Goal: Information Seeking & Learning: Find specific fact

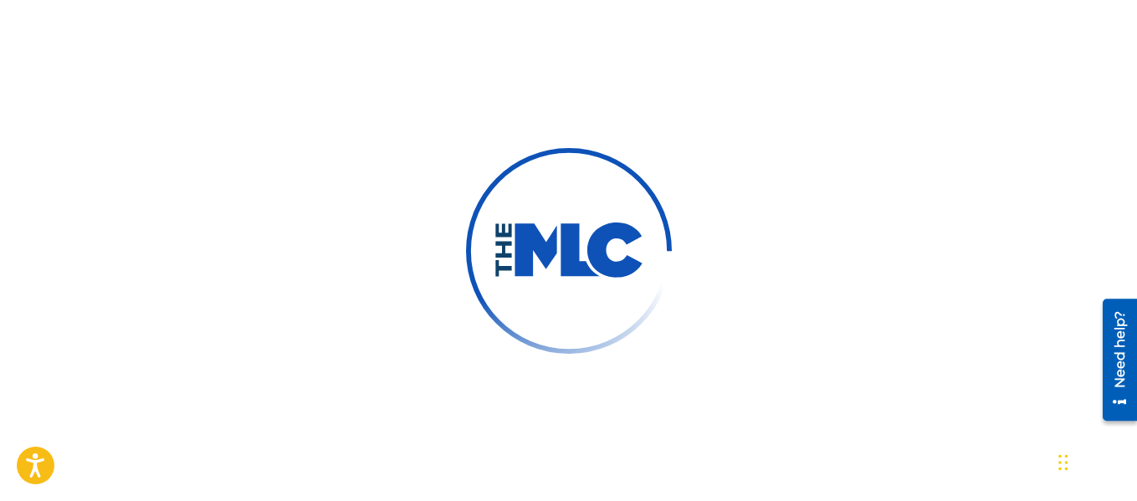
click at [582, 252] on img at bounding box center [569, 251] width 151 height 57
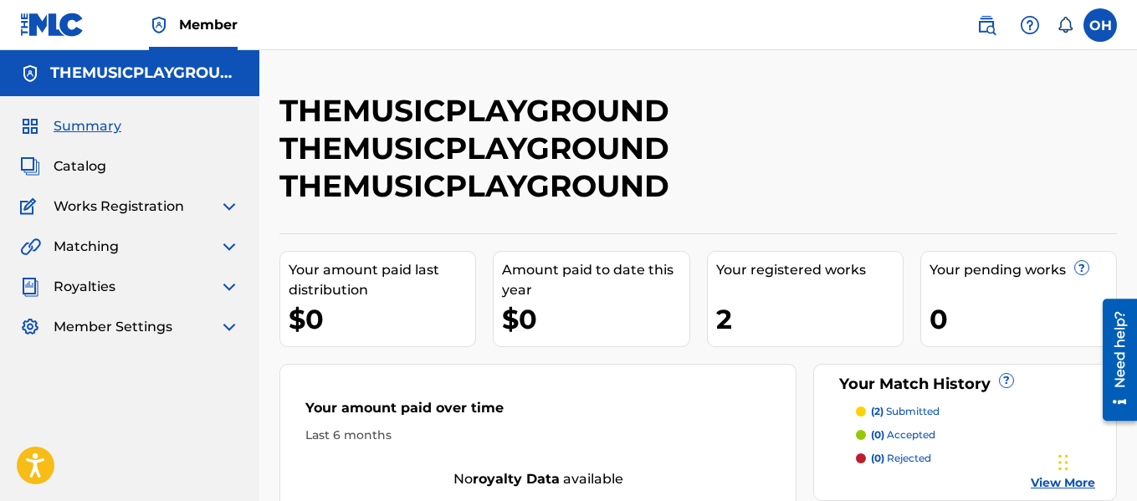
click at [90, 243] on span "Matching" at bounding box center [86, 247] width 65 height 20
click at [222, 243] on img at bounding box center [229, 247] width 20 height 20
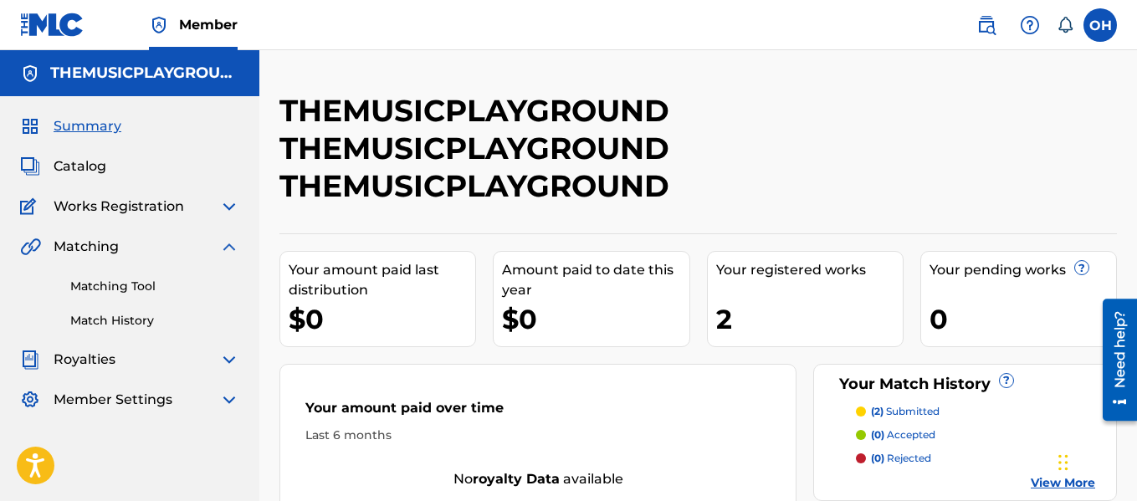
click at [118, 287] on link "Matching Tool" at bounding box center [154, 287] width 169 height 18
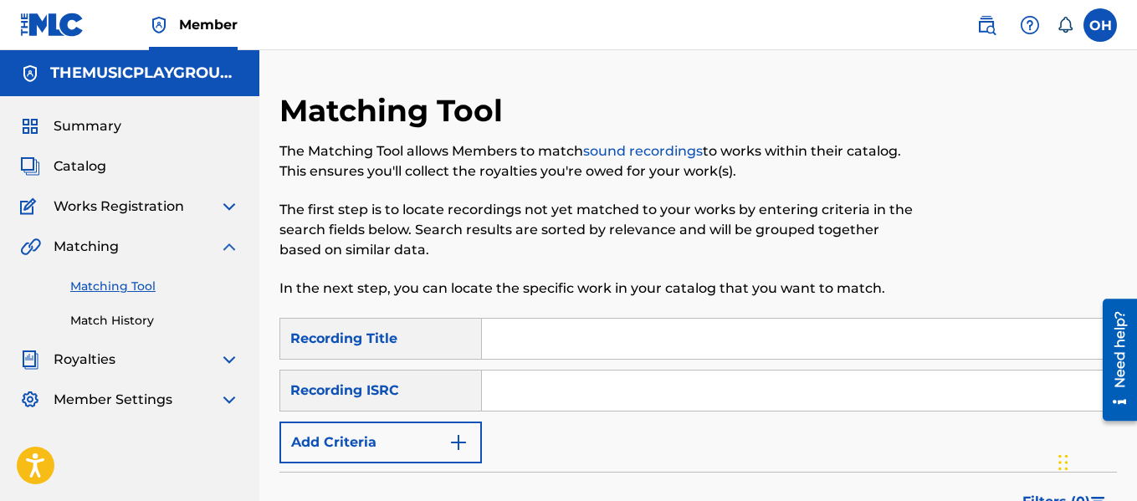
click at [390, 438] on button "Add Criteria" at bounding box center [380, 443] width 202 height 42
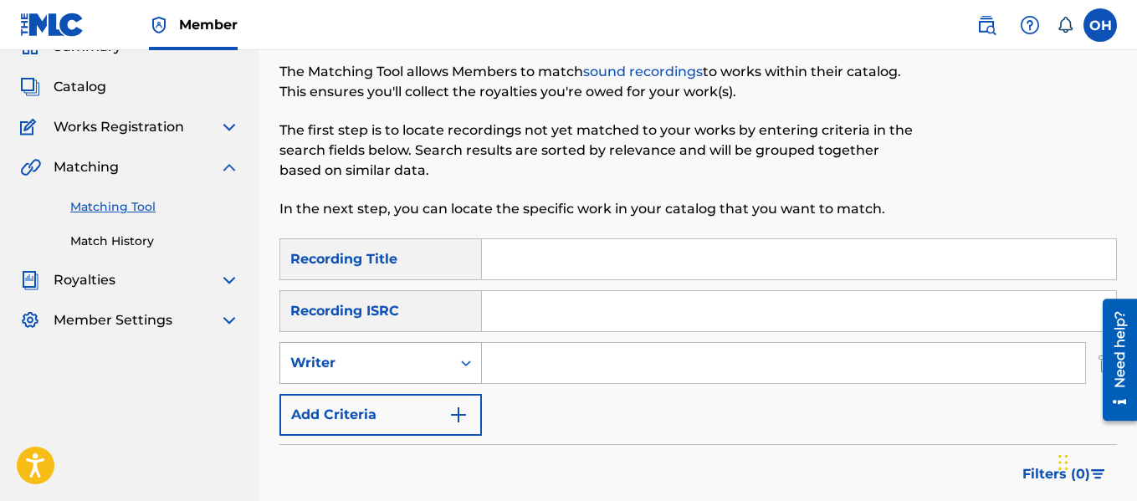
scroll to position [80, 0]
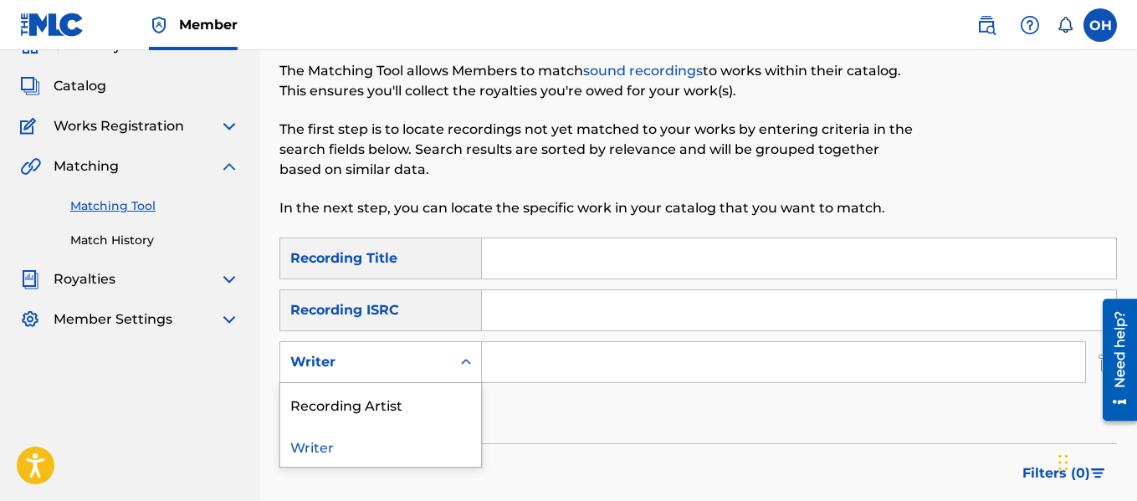
click at [453, 370] on div "Search Form" at bounding box center [466, 362] width 30 height 30
click at [366, 397] on div "Recording Artist" at bounding box center [380, 404] width 201 height 42
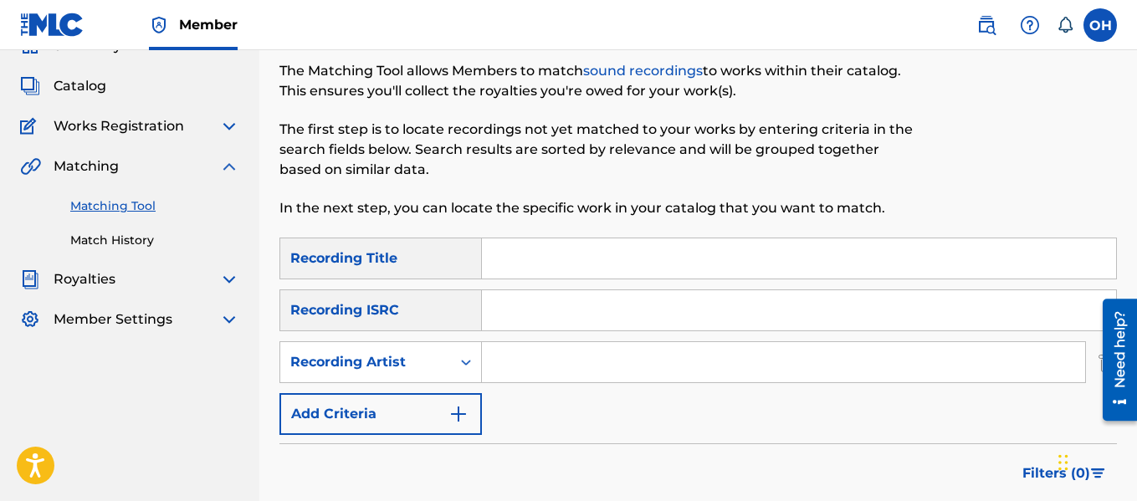
click at [520, 376] on input "Search Form" at bounding box center [783, 362] width 603 height 40
type input "xvii"
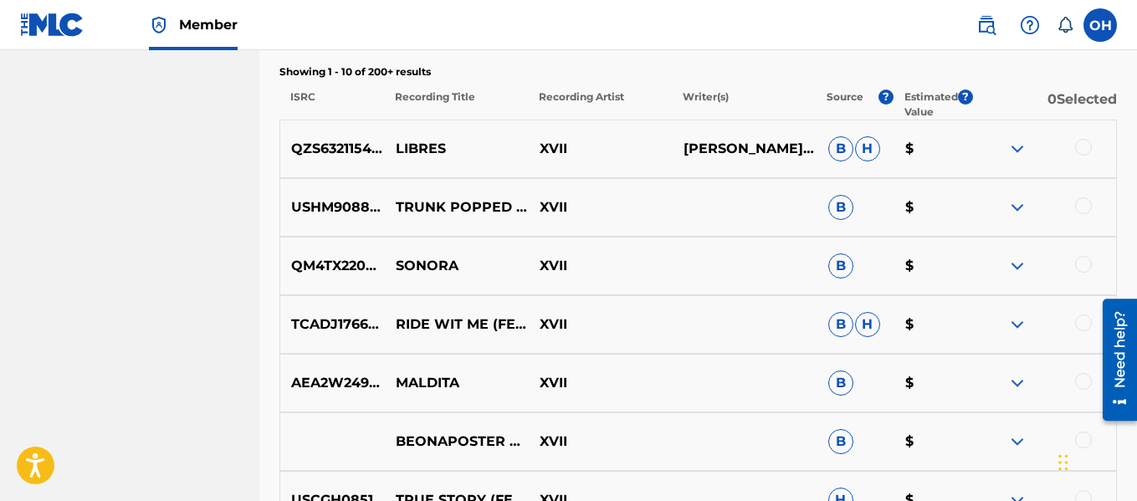
scroll to position [597, 0]
click at [1020, 205] on img at bounding box center [1017, 207] width 20 height 20
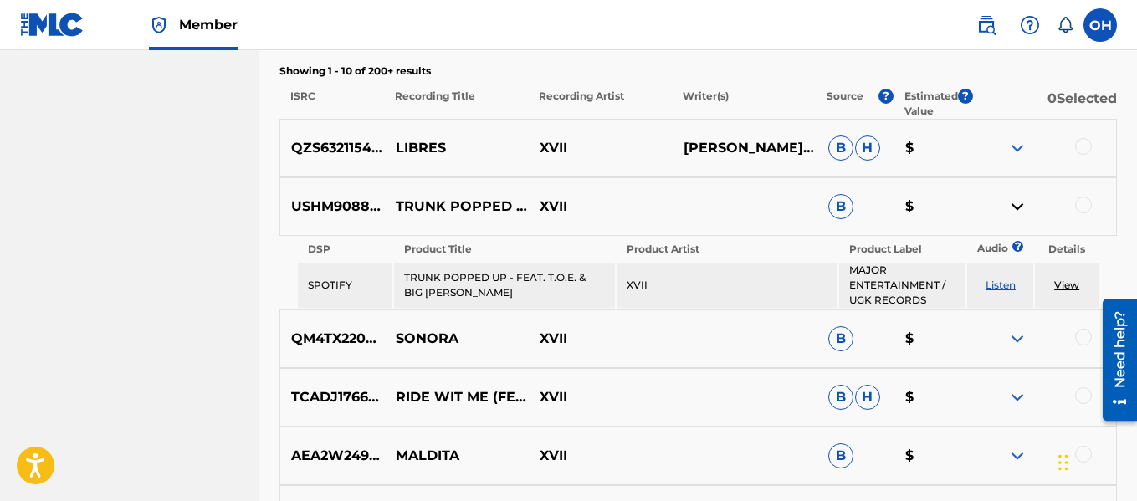
click at [1070, 289] on link "View" at bounding box center [1066, 285] width 25 height 13
click at [1005, 282] on link "Listen" at bounding box center [1001, 285] width 30 height 13
click at [1022, 208] on img at bounding box center [1017, 207] width 20 height 20
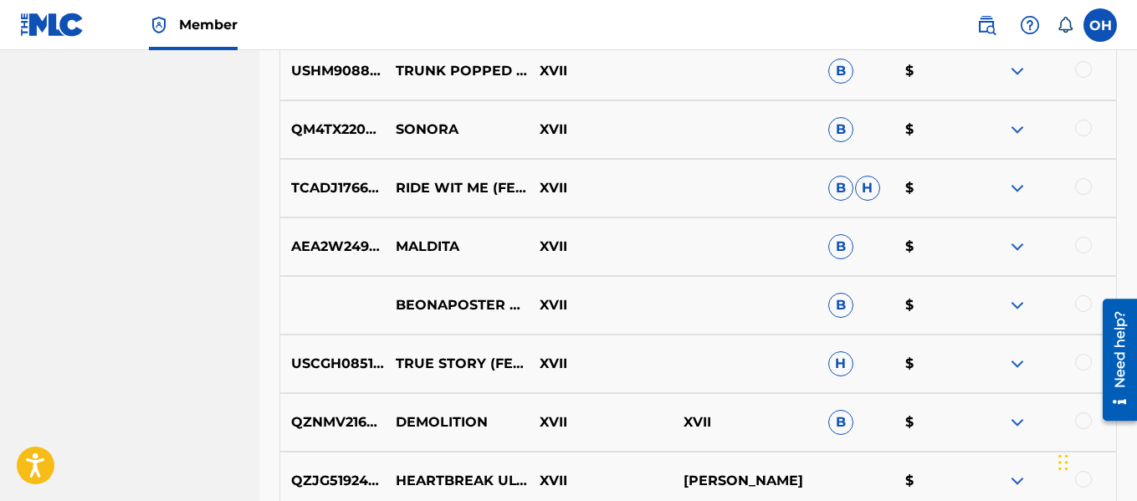
scroll to position [734, 0]
click at [1018, 364] on img at bounding box center [1017, 363] width 20 height 20
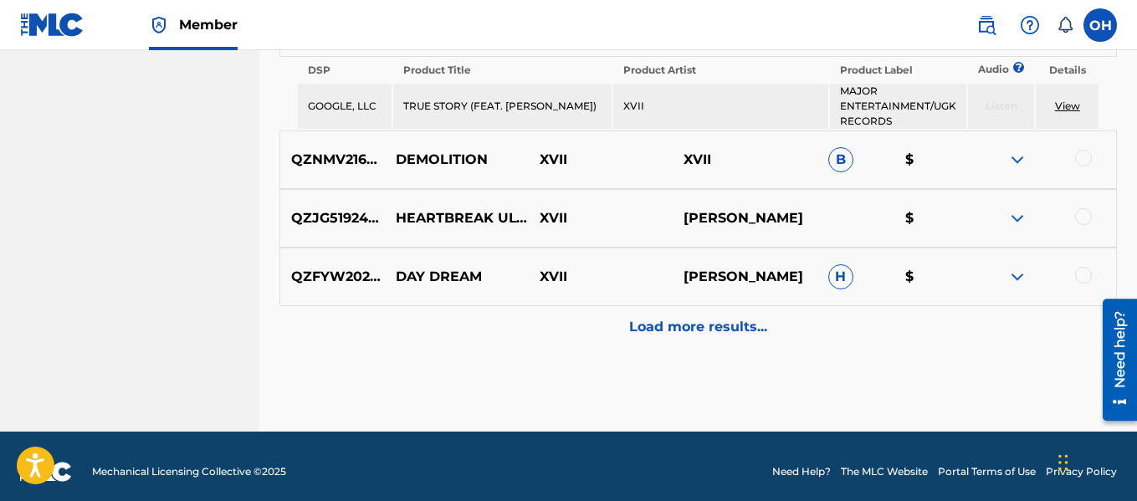
scroll to position [1070, 0]
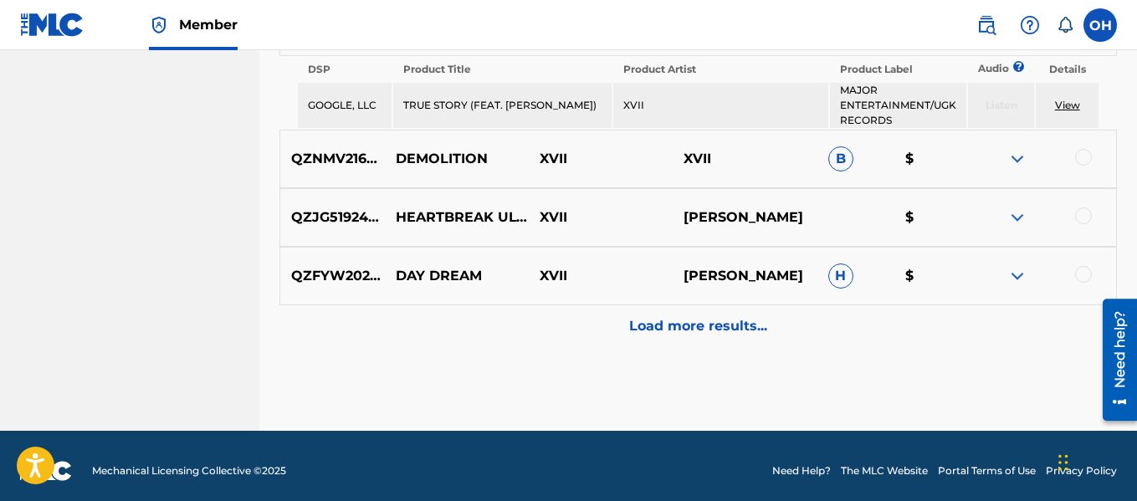
click at [660, 337] on div "Load more results..." at bounding box center [697, 326] width 837 height 42
